Goal: Task Accomplishment & Management: Manage account settings

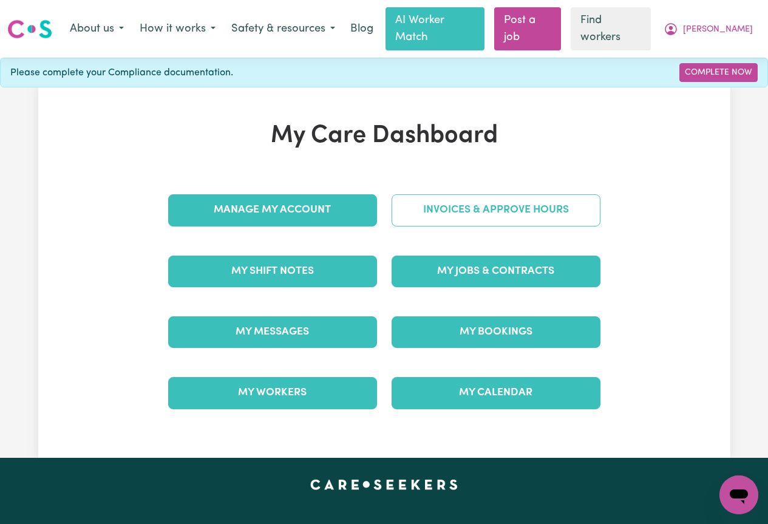
click at [443, 197] on link "Invoices & Approve Hours" at bounding box center [495, 210] width 209 height 32
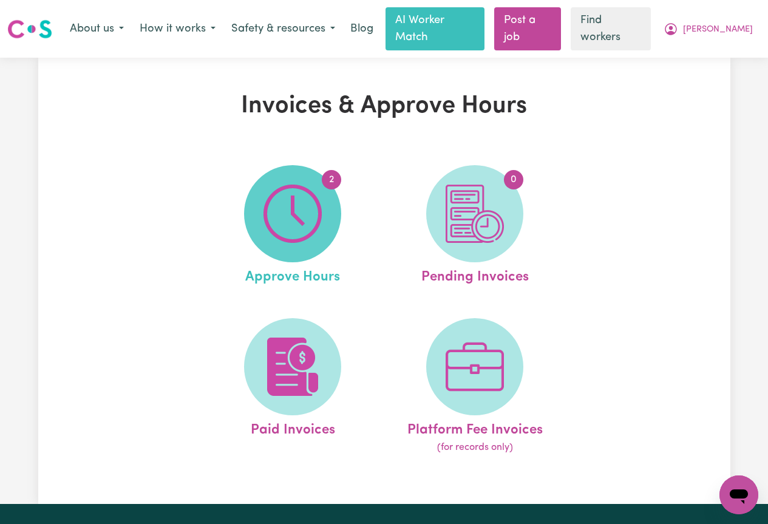
click at [313, 205] on img at bounding box center [292, 213] width 58 height 58
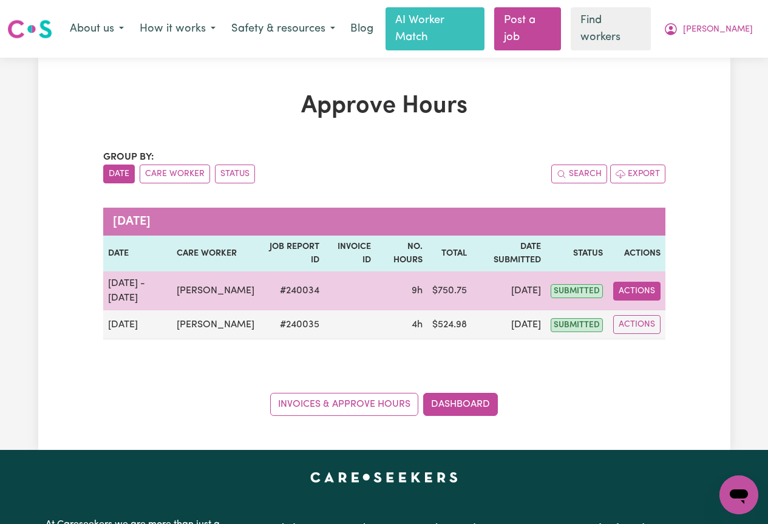
click at [637, 282] on button "Actions" at bounding box center [636, 291] width 47 height 19
click at [640, 307] on link "View Job Report" at bounding box center [665, 319] width 104 height 24
select select "pm"
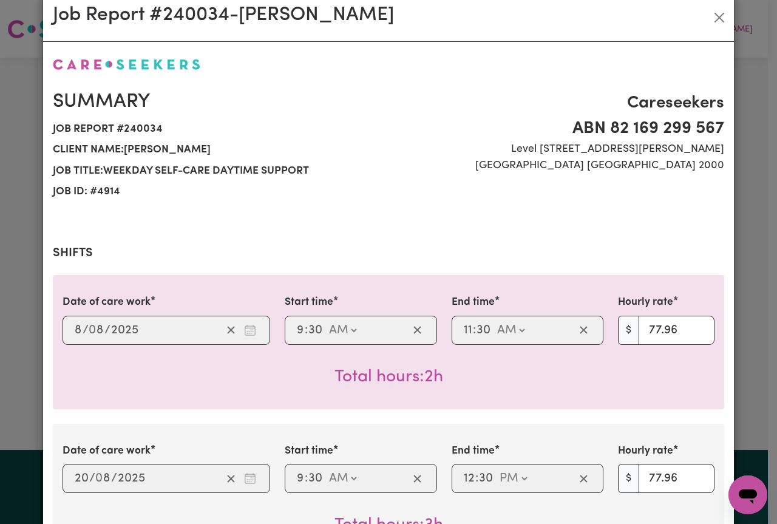
scroll to position [22, 0]
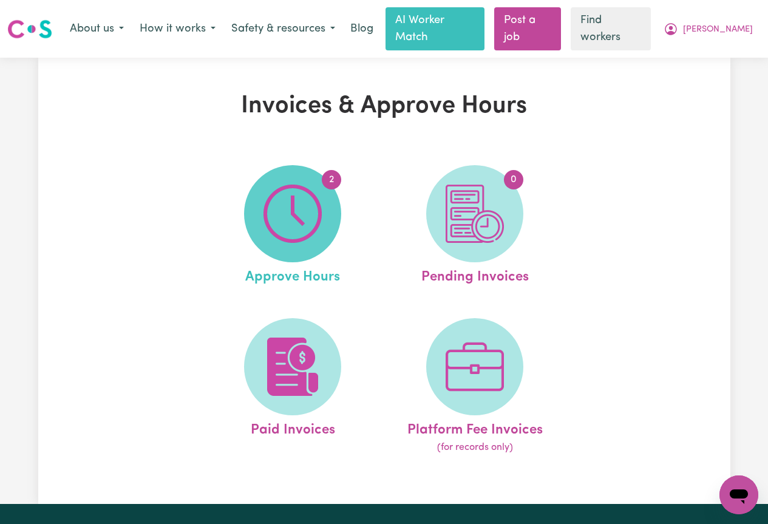
click at [303, 211] on img at bounding box center [292, 213] width 58 height 58
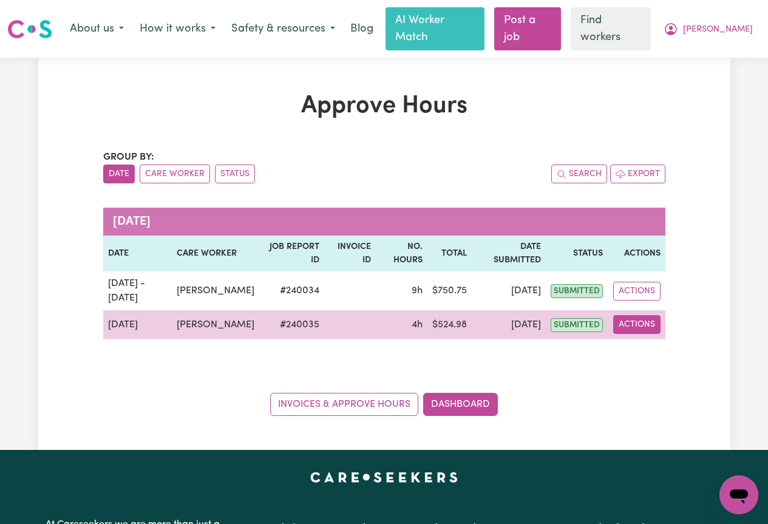
click at [630, 315] on button "Actions" at bounding box center [636, 324] width 47 height 19
click at [644, 345] on link "View Job Report" at bounding box center [665, 352] width 104 height 24
select select "pm"
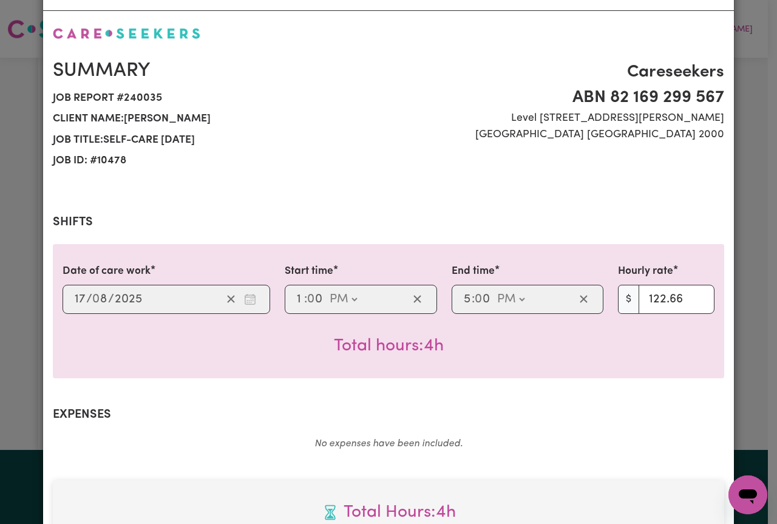
scroll to position [47, 0]
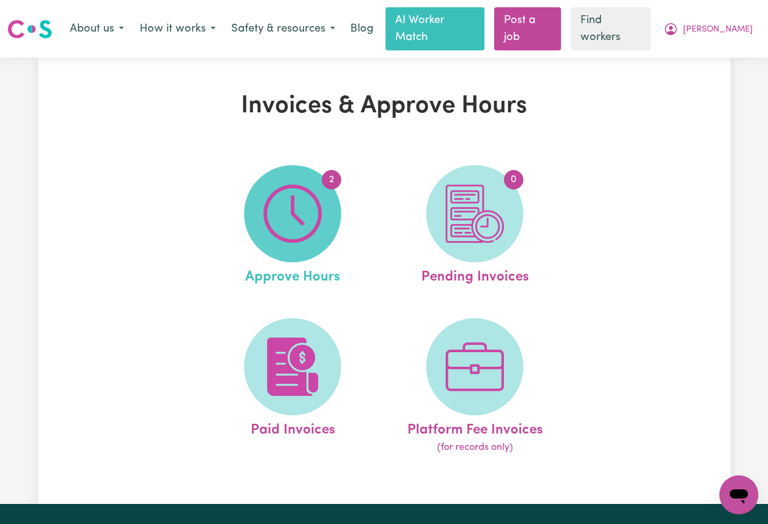
click at [310, 191] on img at bounding box center [292, 213] width 58 height 58
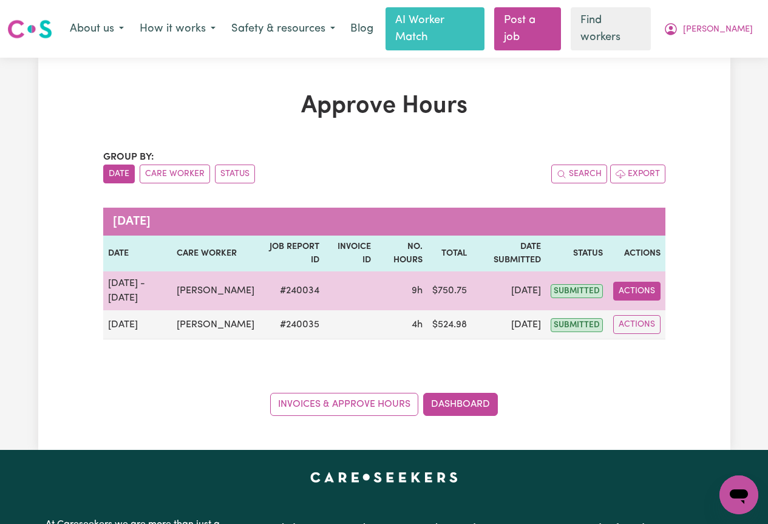
click at [625, 282] on button "Actions" at bounding box center [636, 291] width 47 height 19
click at [651, 307] on link "View Job Report" at bounding box center [665, 319] width 104 height 24
select select "pm"
